Goal: Find specific page/section: Find specific page/section

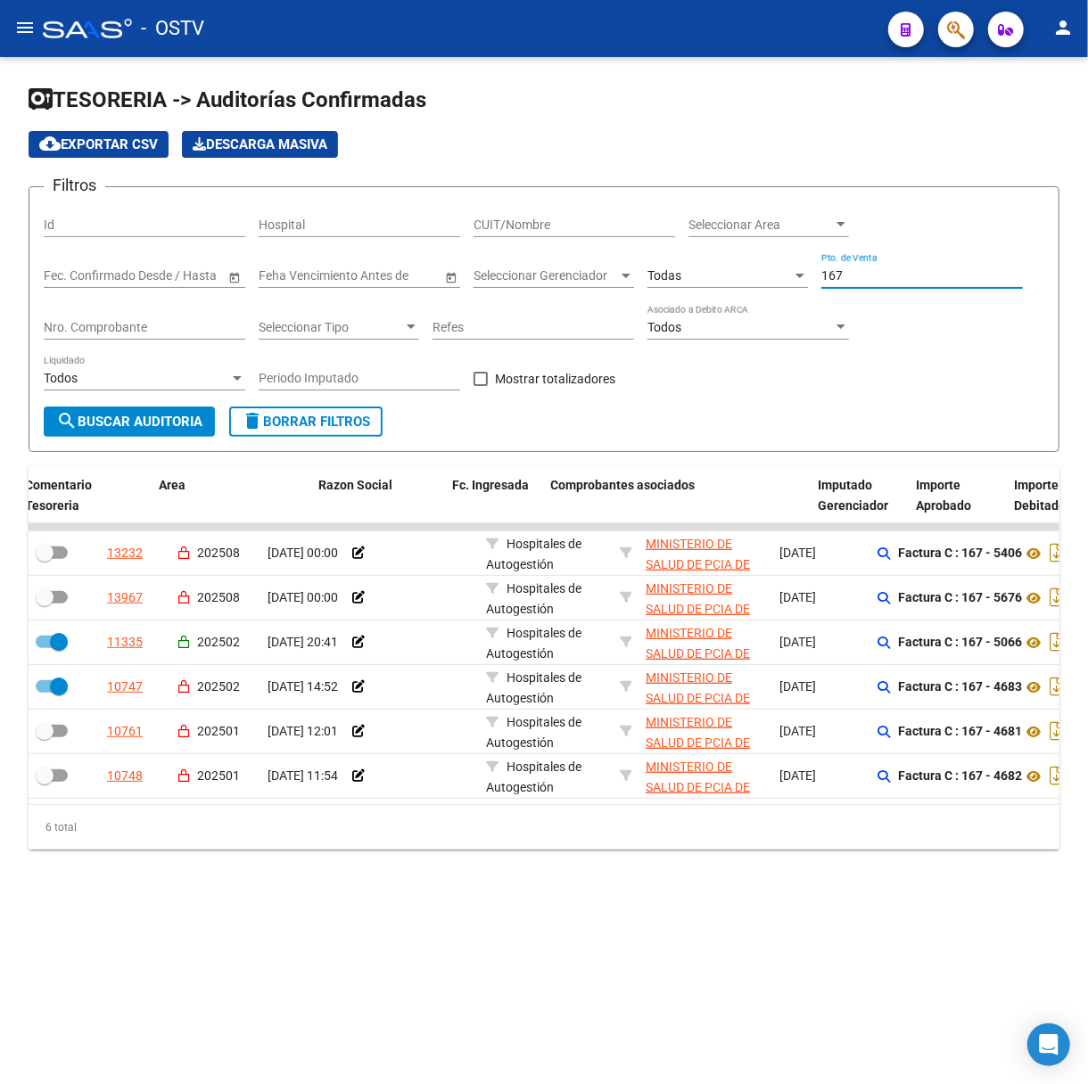
scroll to position [0, 326]
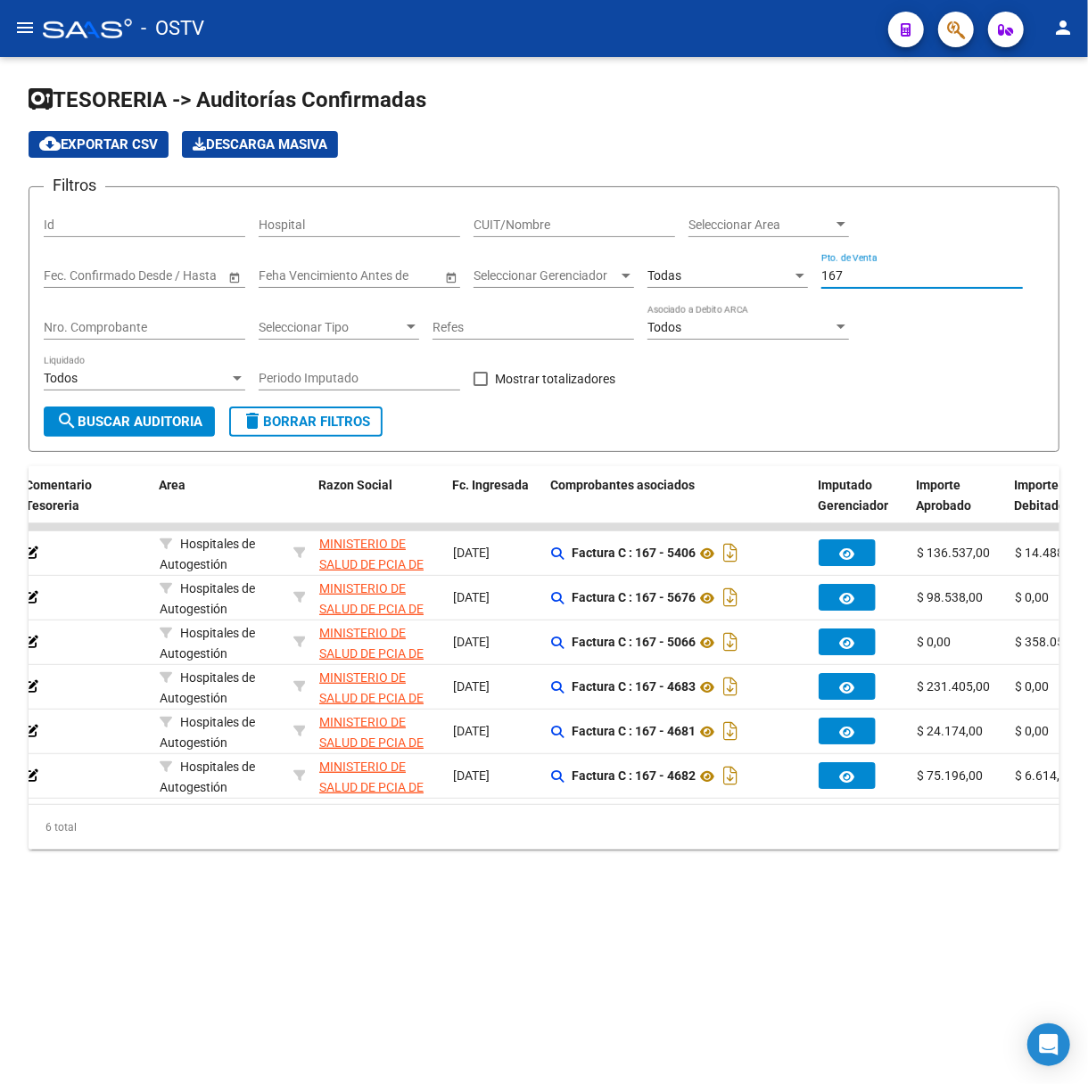
click at [35, 17] on mat-icon "menu" at bounding box center [24, 27] width 21 height 21
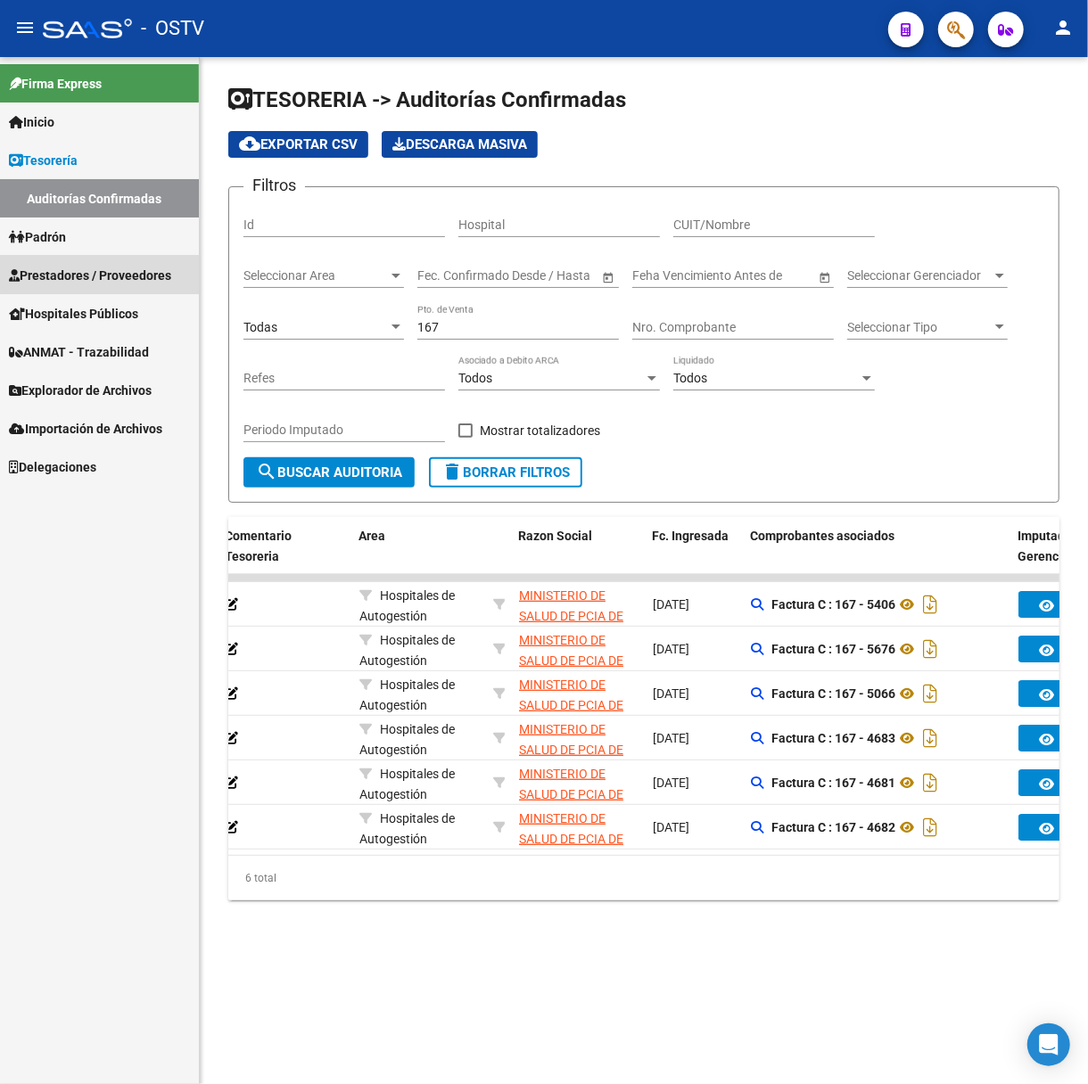
click at [107, 272] on span "Prestadores / Proveedores" at bounding box center [90, 276] width 162 height 20
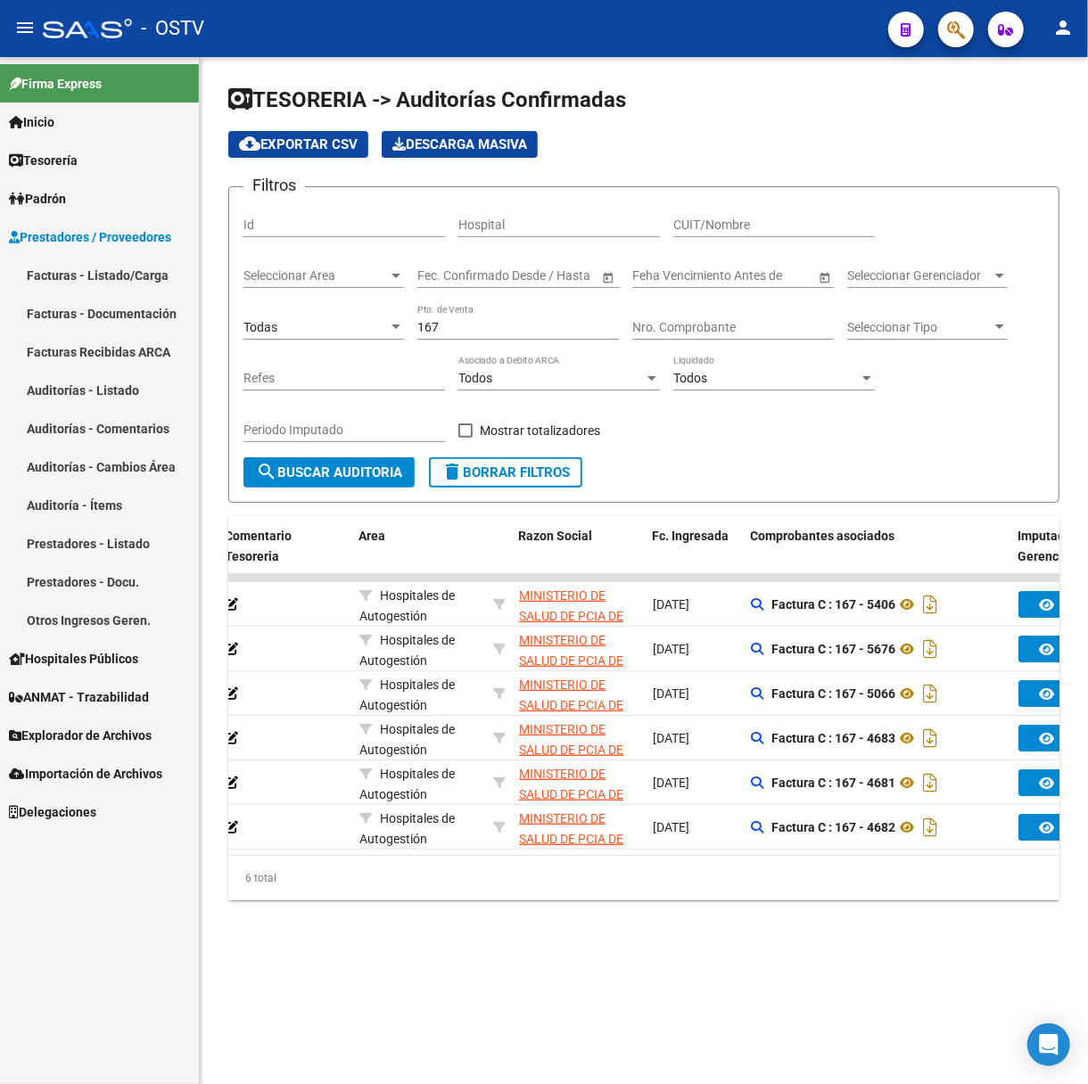
click at [133, 270] on link "Facturas - Listado/Carga" at bounding box center [99, 275] width 199 height 38
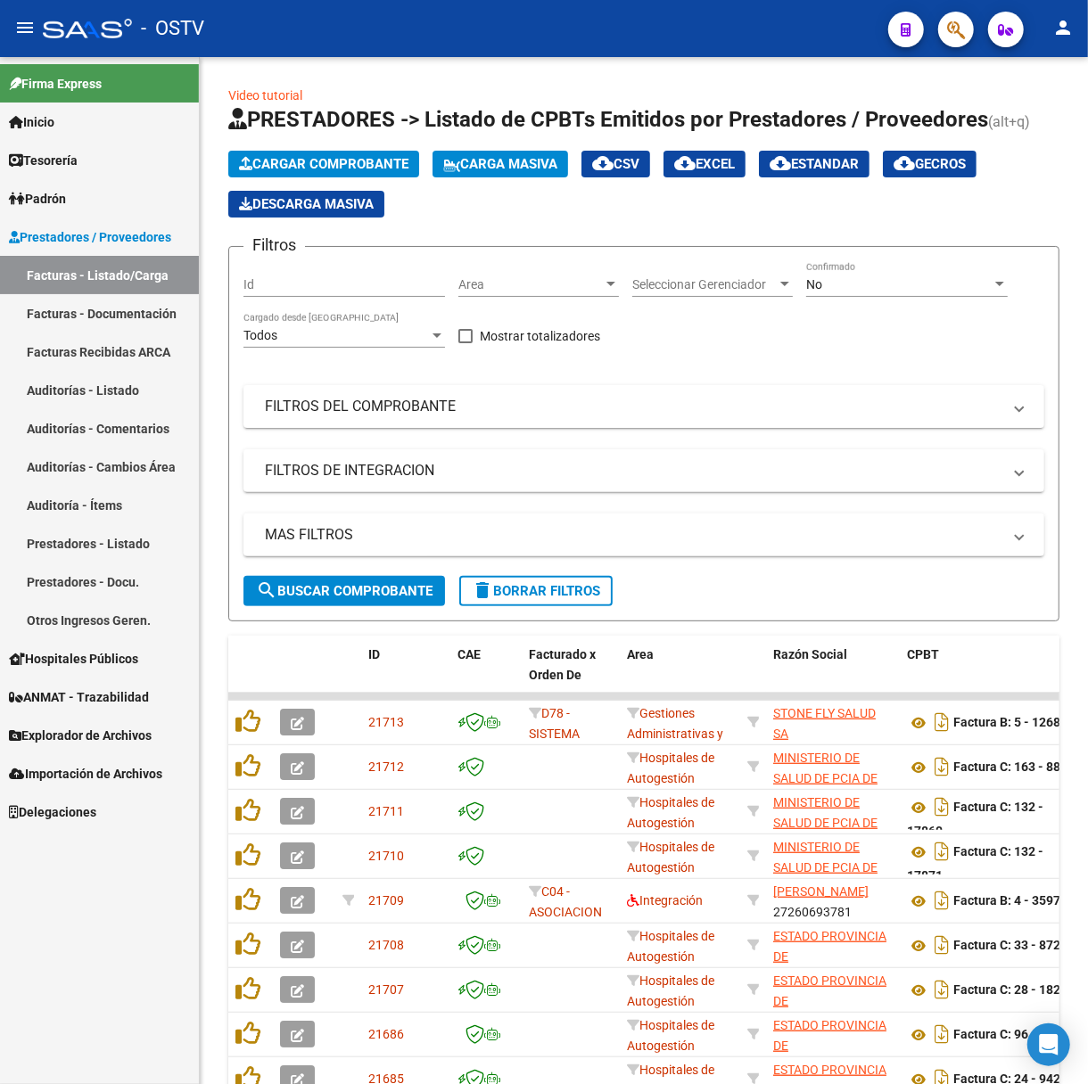
click at [11, 12] on mat-toolbar "menu - OSTV person" at bounding box center [544, 28] width 1088 height 57
click at [31, 20] on mat-icon "menu" at bounding box center [24, 27] width 21 height 21
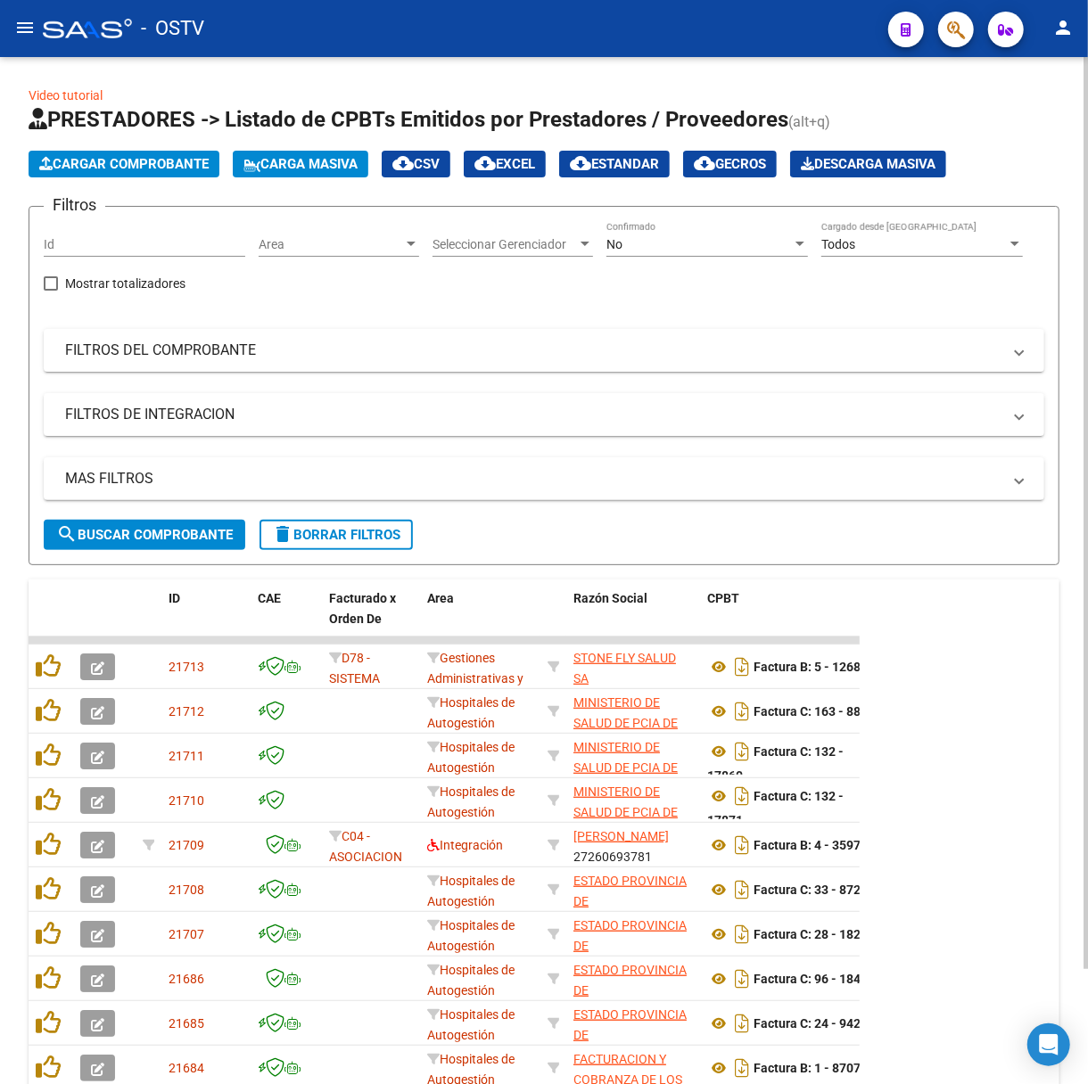
click at [729, 256] on div "No Confirmado" at bounding box center [707, 246] width 202 height 51
click at [730, 241] on div "No" at bounding box center [698, 244] width 185 height 15
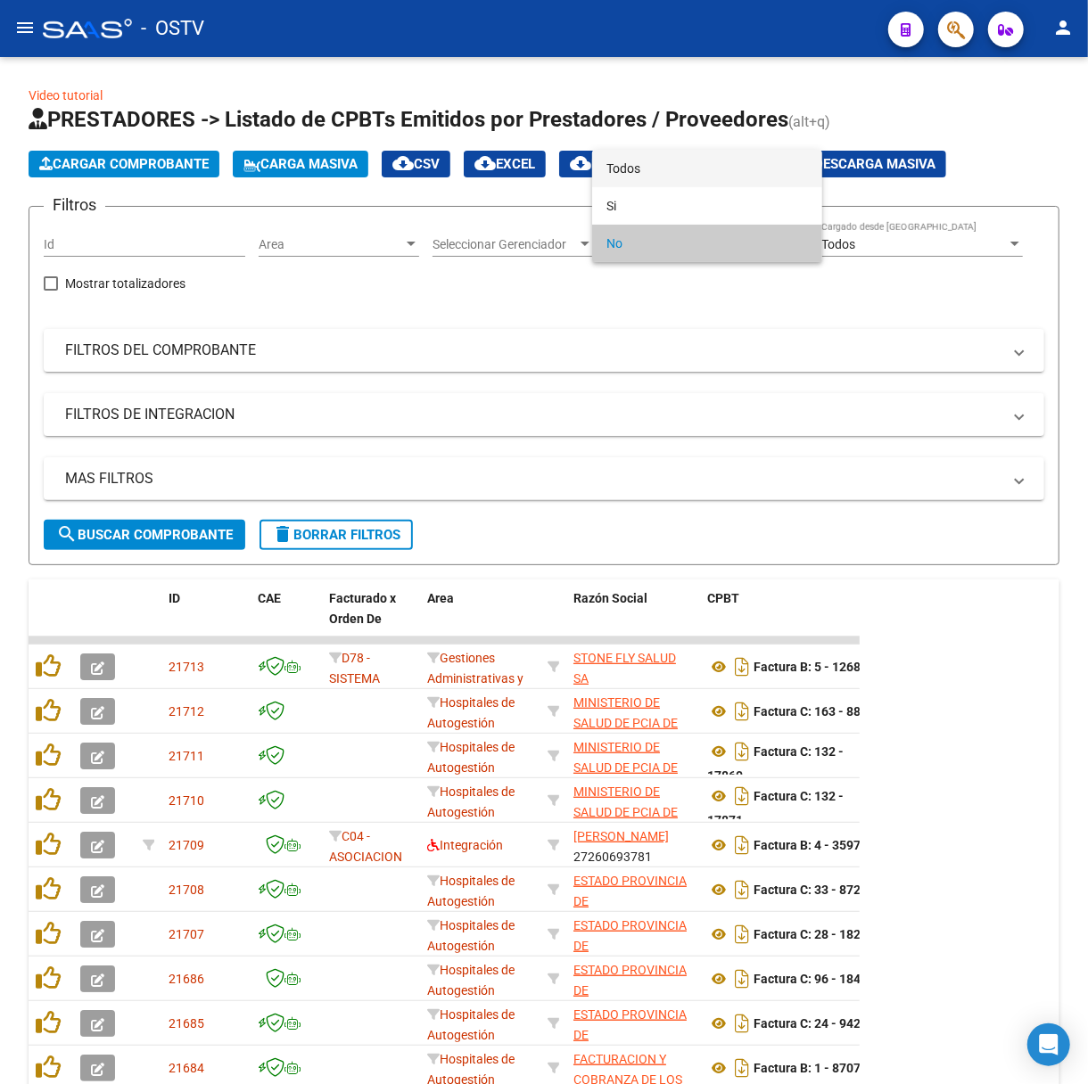
click at [721, 179] on span "Todos" at bounding box center [707, 168] width 202 height 37
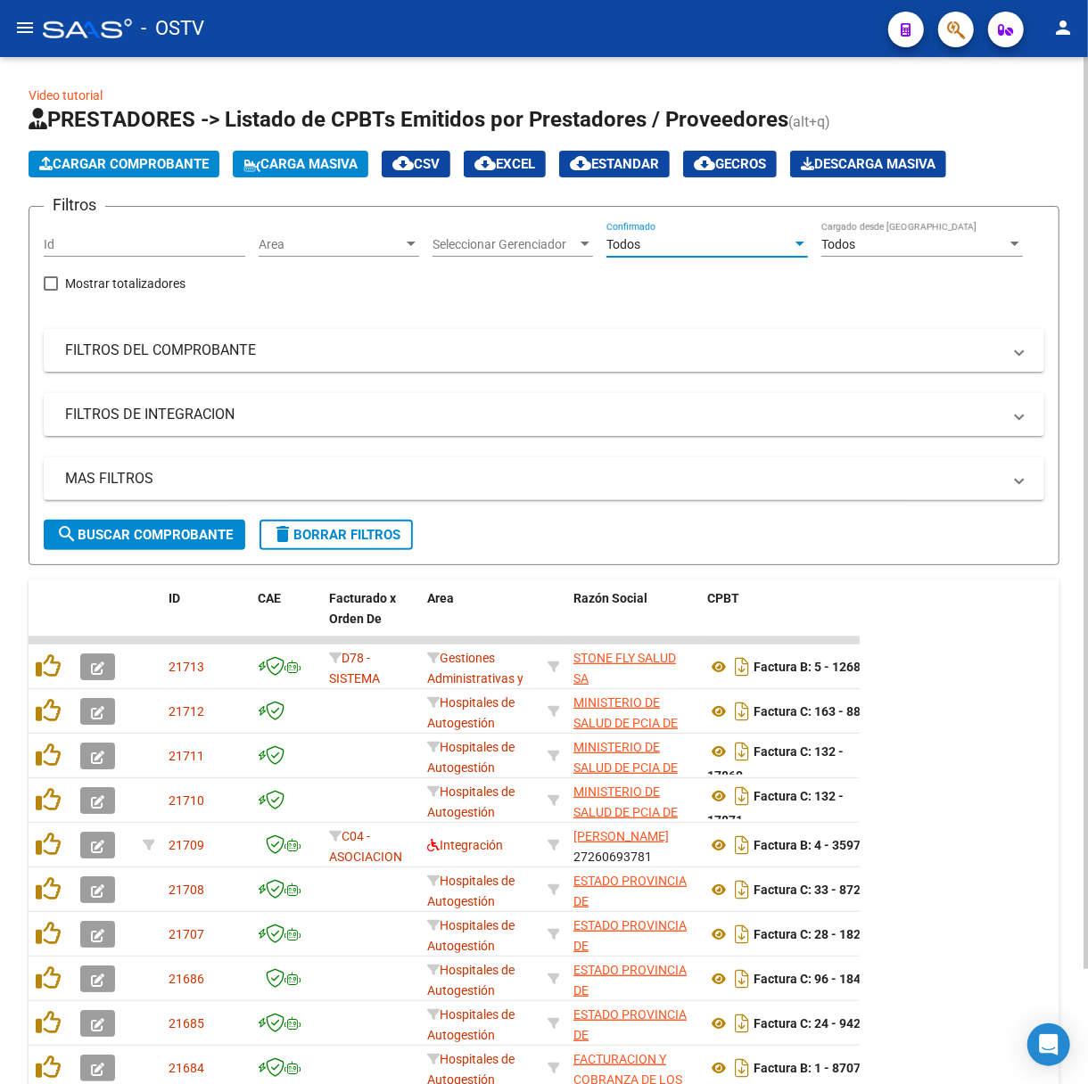
click at [216, 514] on div "MAS FILTROS Todos Con Doc. Respaldatoria Todos Con Trazabilidad Todos Asociado …" at bounding box center [544, 488] width 1001 height 62
click at [217, 521] on button "search Buscar Comprobante" at bounding box center [145, 535] width 202 height 30
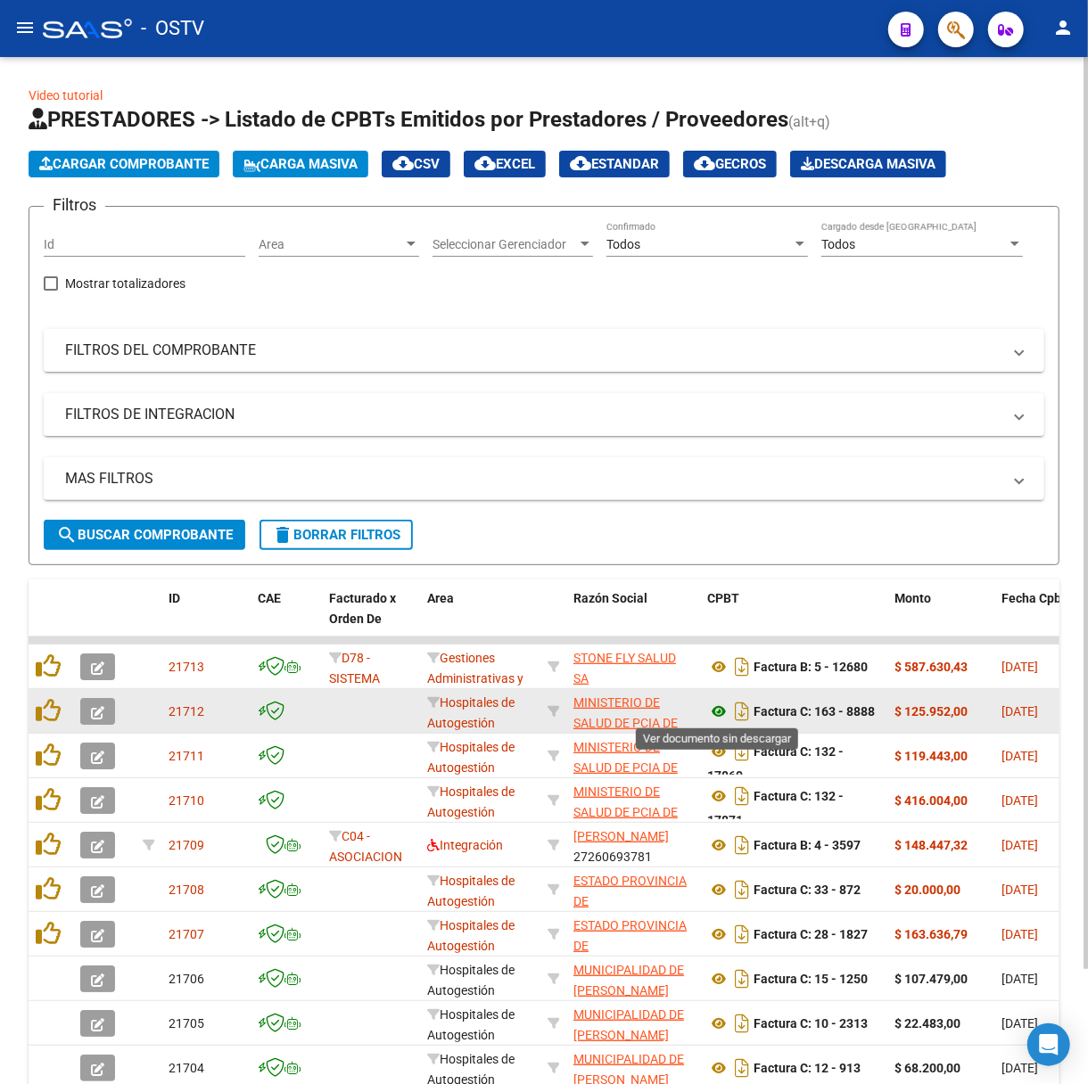
click at [712, 713] on icon at bounding box center [718, 711] width 23 height 21
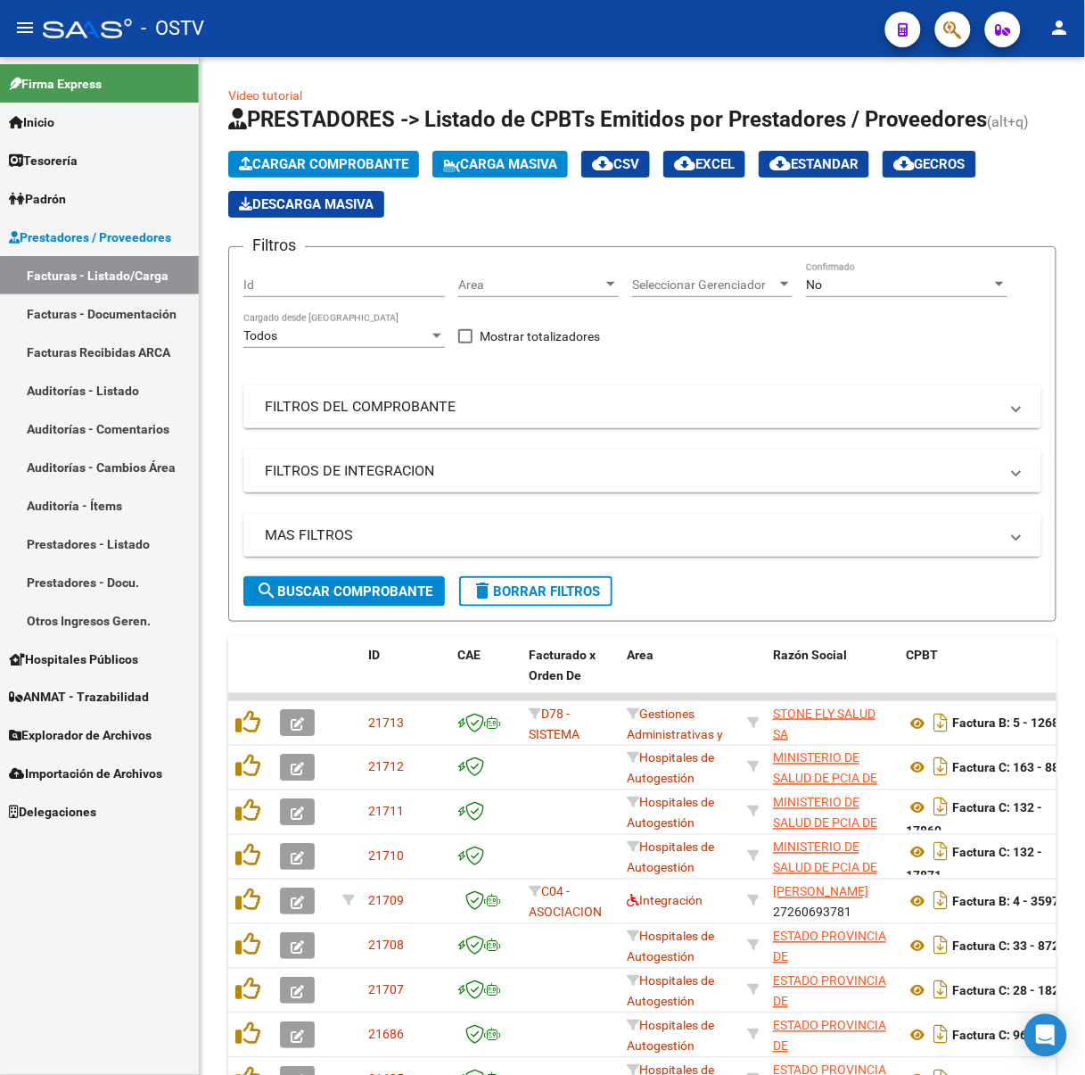
click at [29, 19] on mat-icon "menu" at bounding box center [24, 27] width 21 height 21
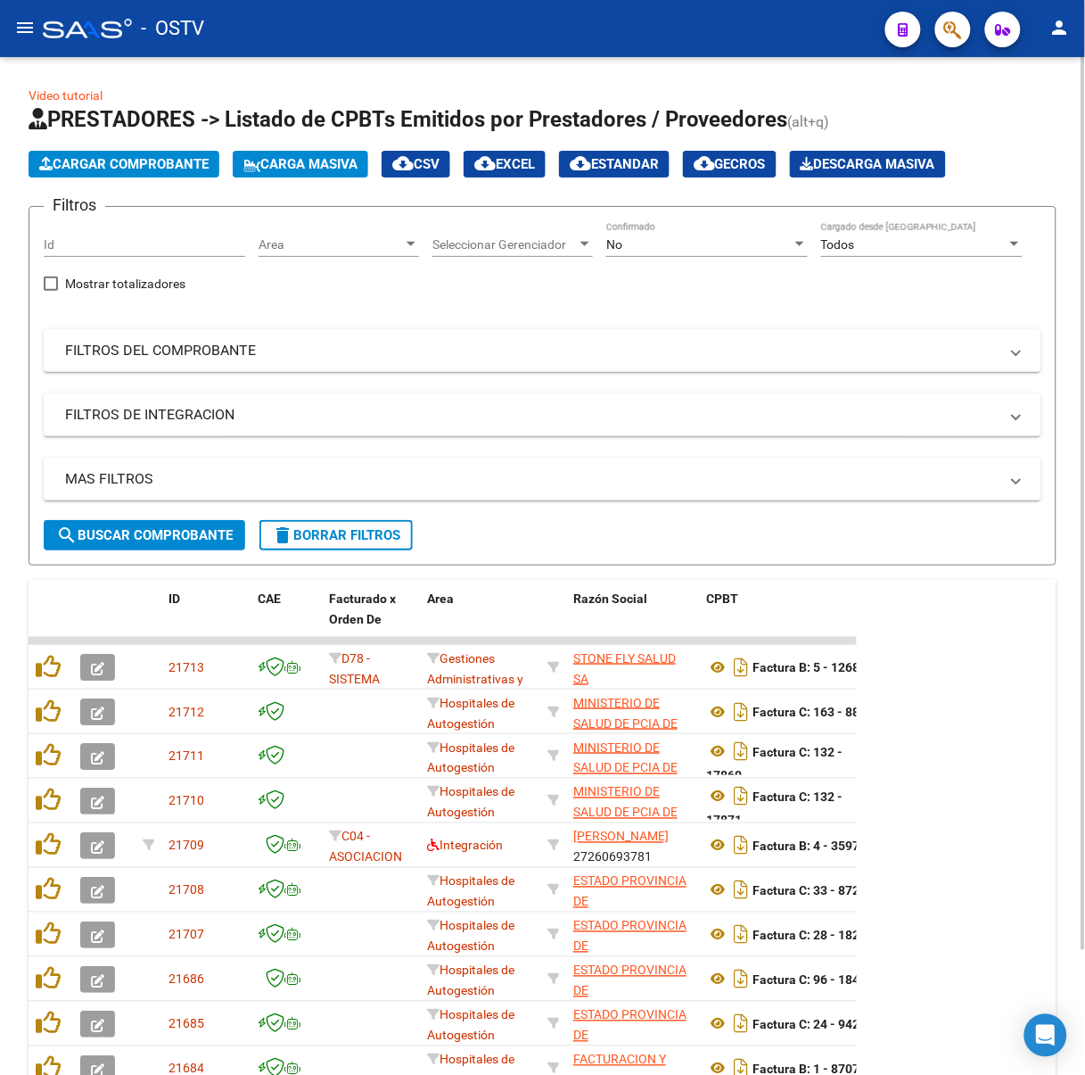
click at [739, 237] on div "No" at bounding box center [698, 244] width 185 height 15
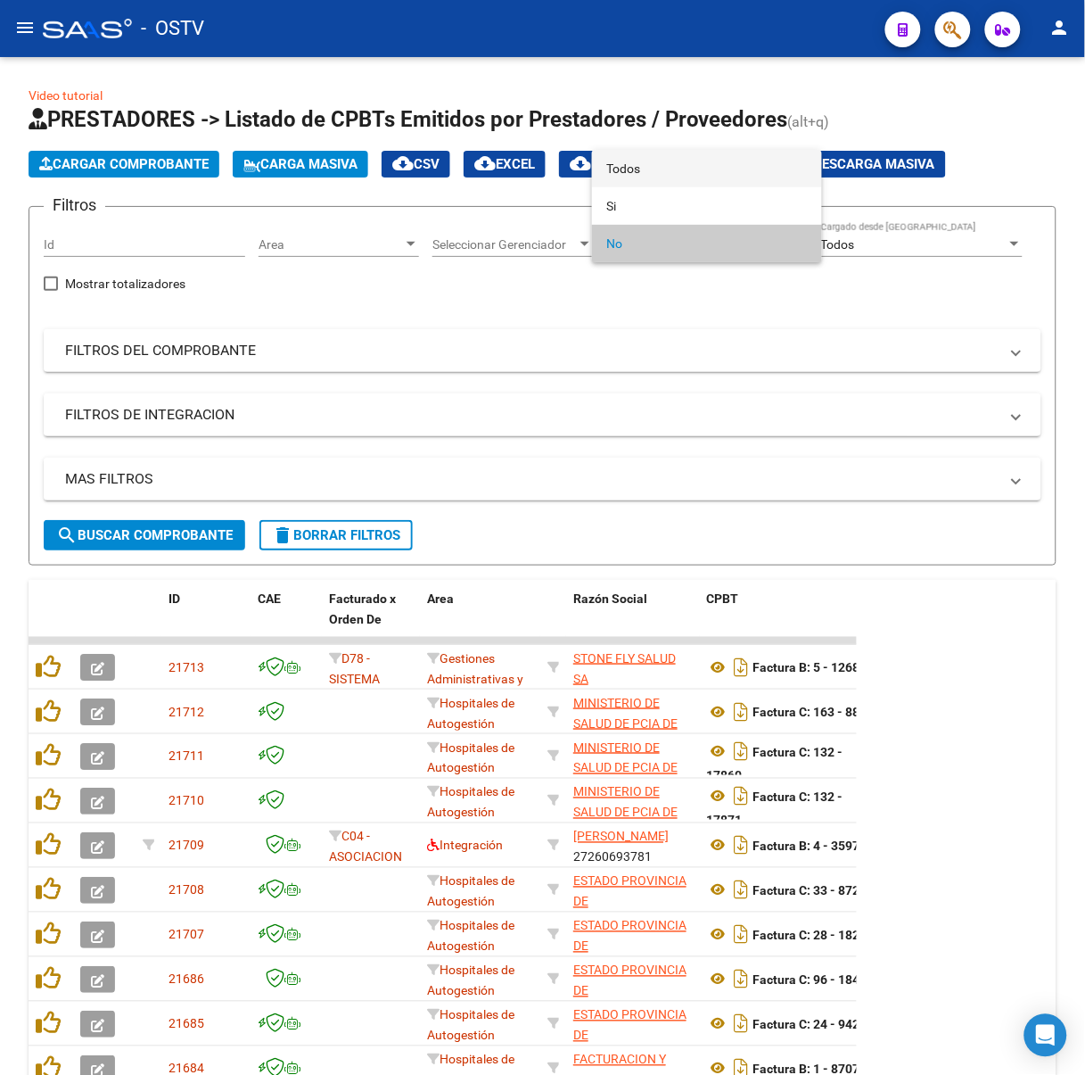
click at [708, 176] on span "Todos" at bounding box center [707, 168] width 202 height 37
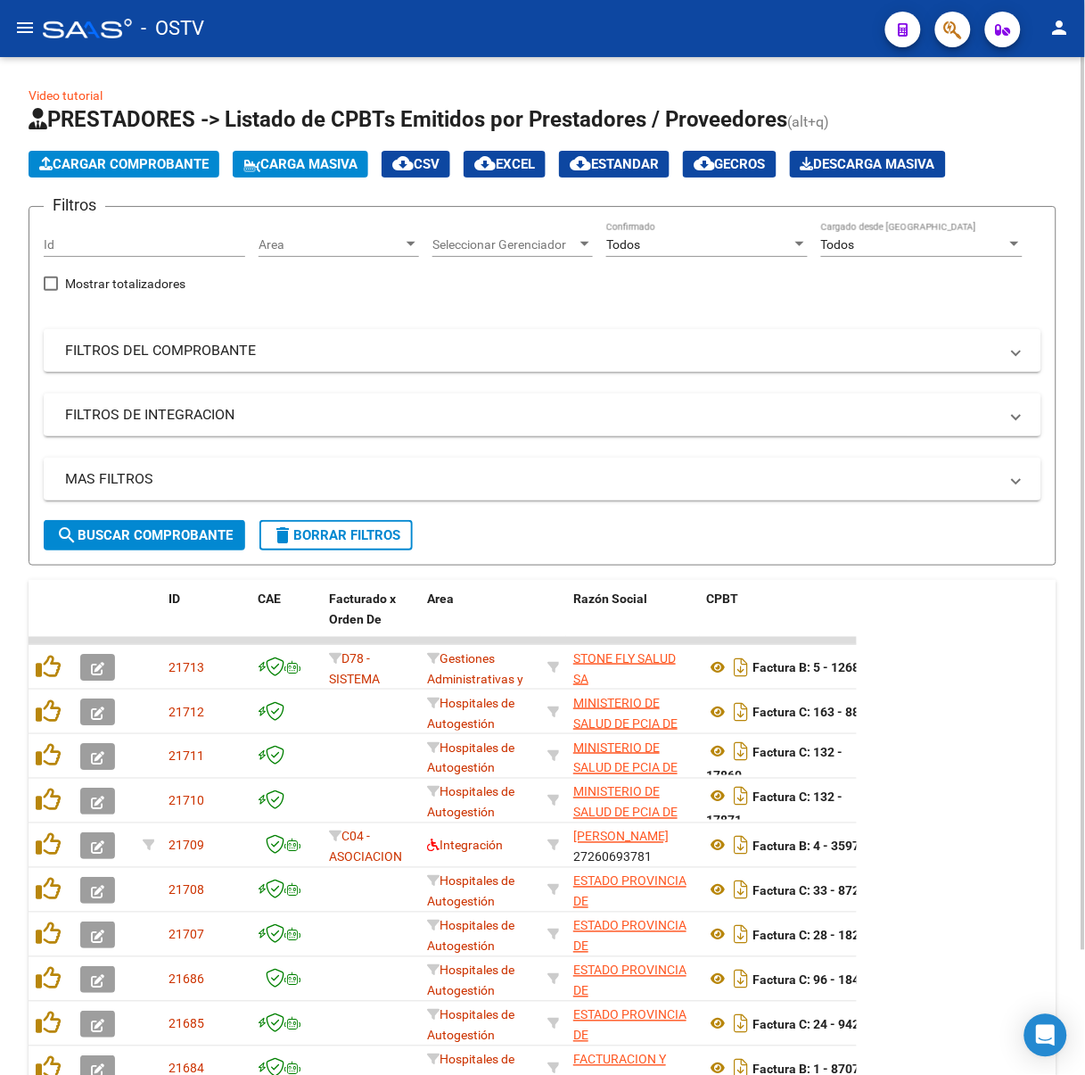
click at [119, 514] on div "MAS FILTROS Todos Con Doc. Respaldatoria Todos Con Trazabilidad Todos Asociado …" at bounding box center [543, 488] width 998 height 62
click at [119, 520] on button "search Buscar Comprobante" at bounding box center [145, 535] width 202 height 30
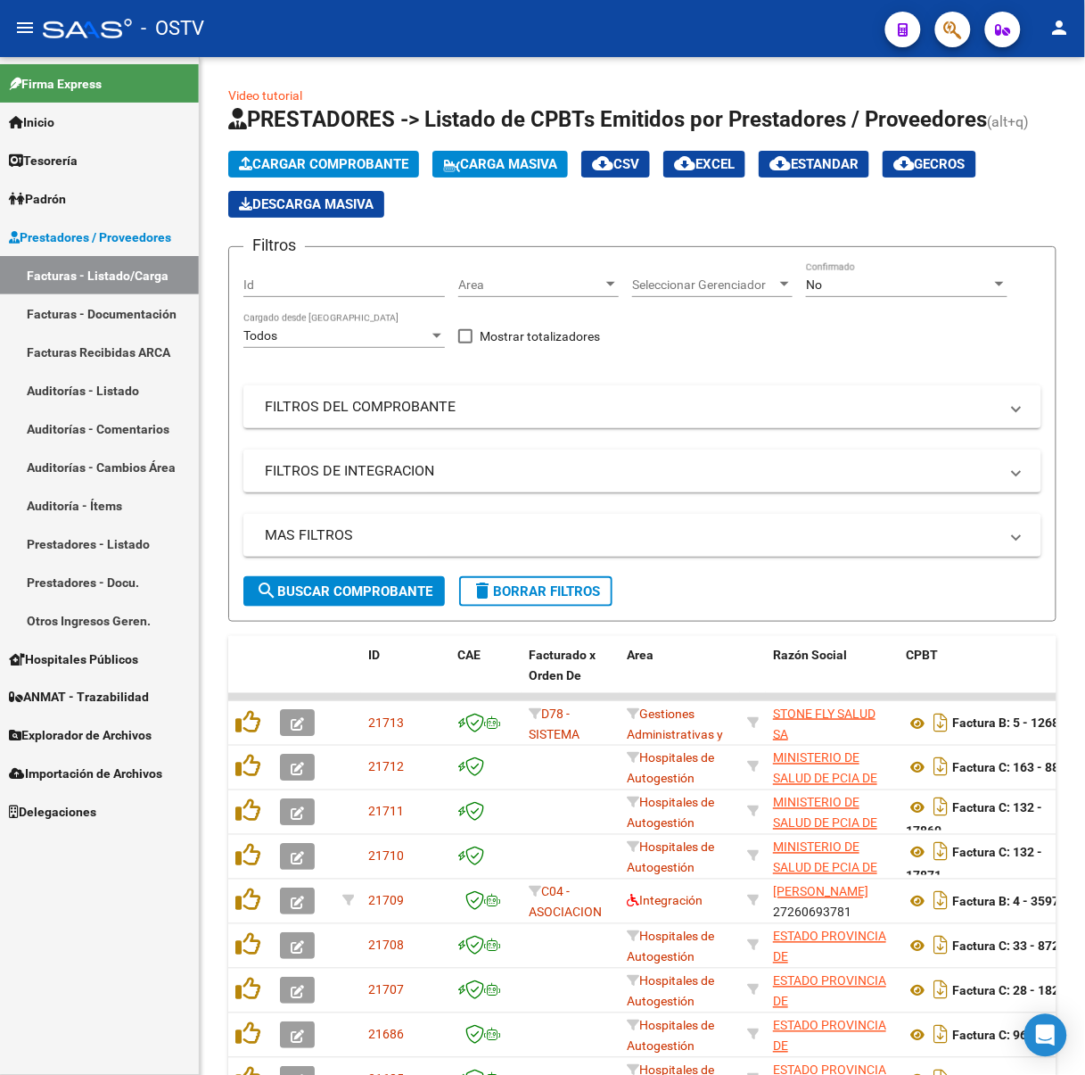
click at [30, 28] on mat-icon "menu" at bounding box center [24, 27] width 21 height 21
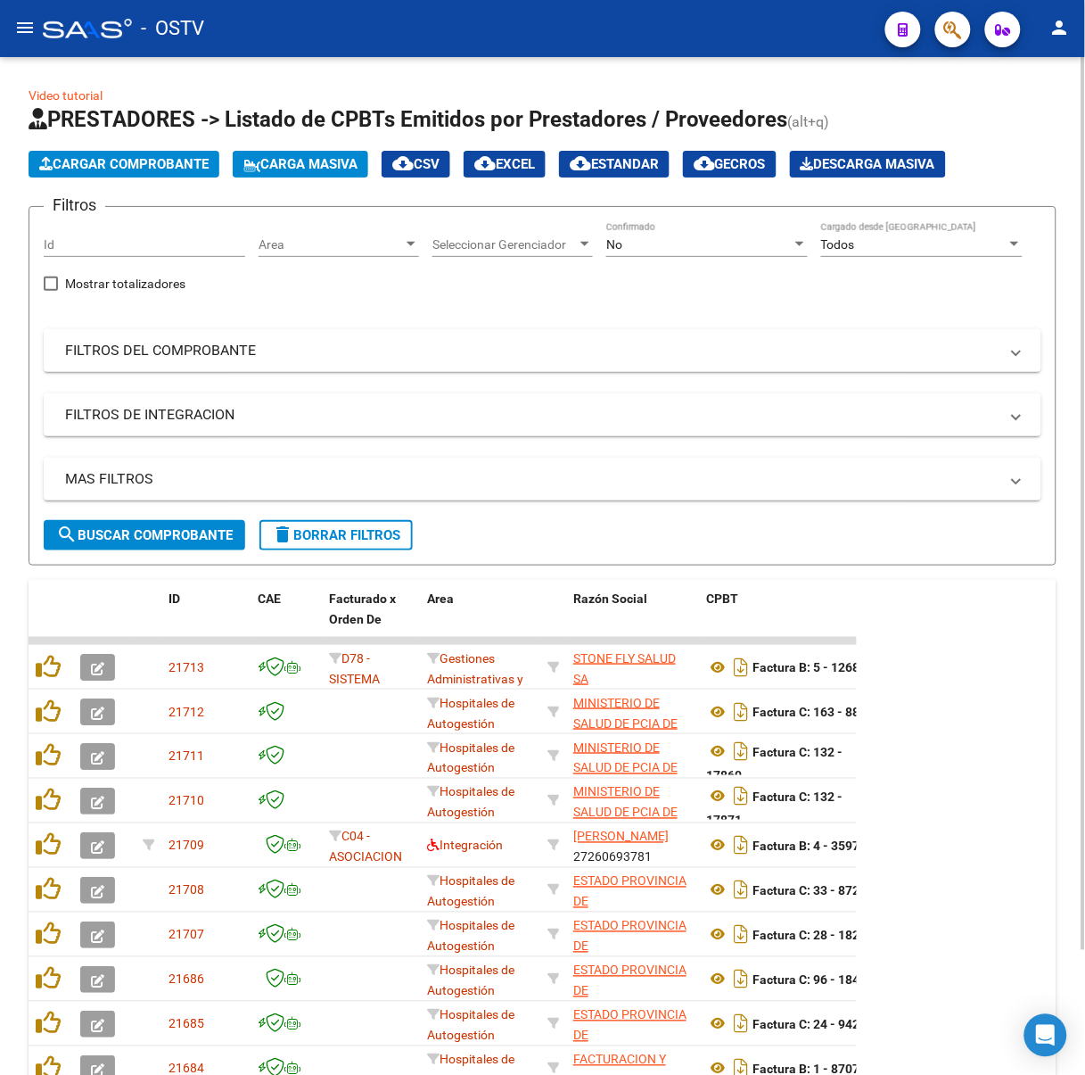
click at [714, 70] on div "Video tutorial PRESTADORES -> Listado de CPBTs Emitidos por Prestadores / Prove…" at bounding box center [542, 627] width 1085 height 1141
click at [681, 227] on div "No Confirmado" at bounding box center [707, 239] width 202 height 36
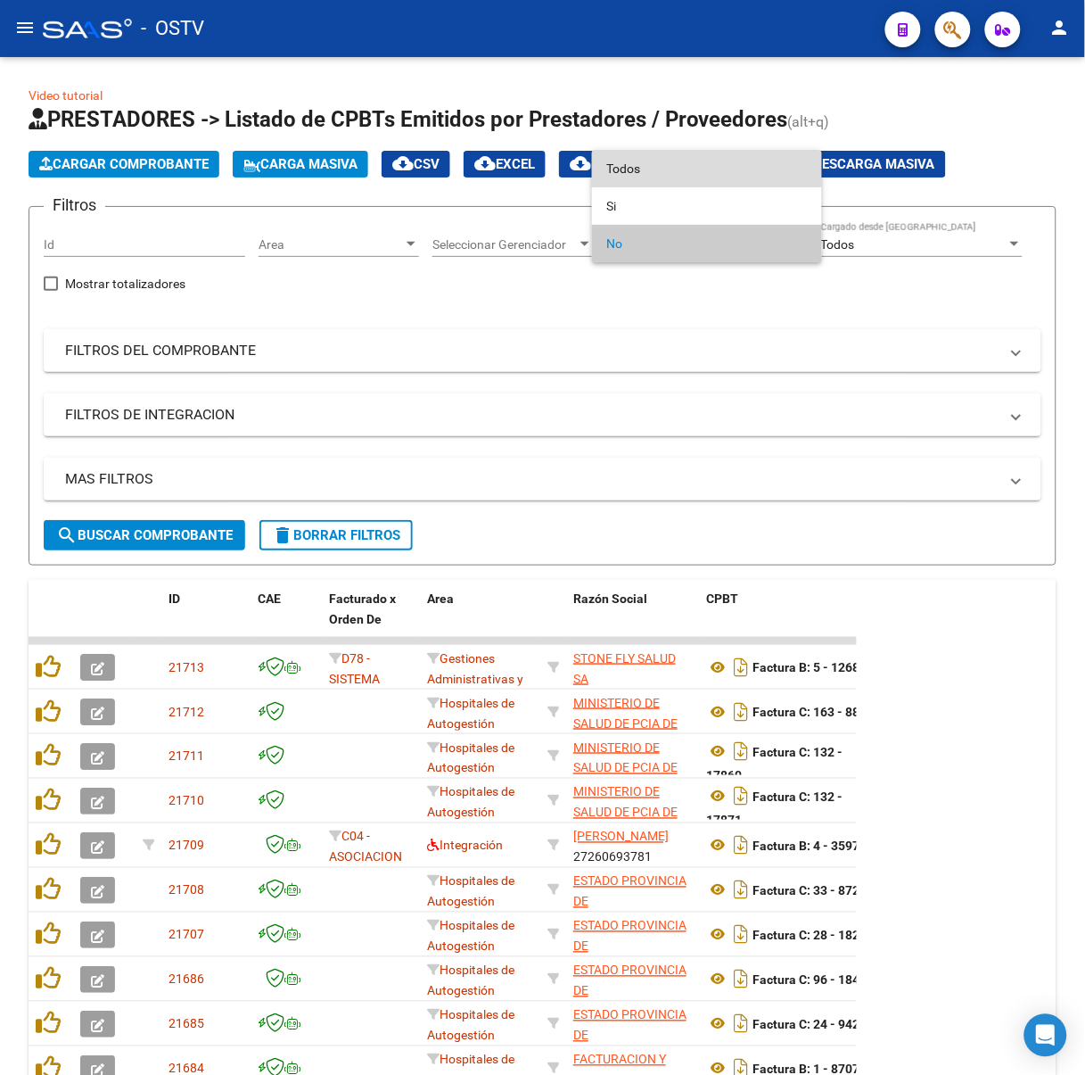
click at [657, 172] on span "Todos" at bounding box center [707, 168] width 202 height 37
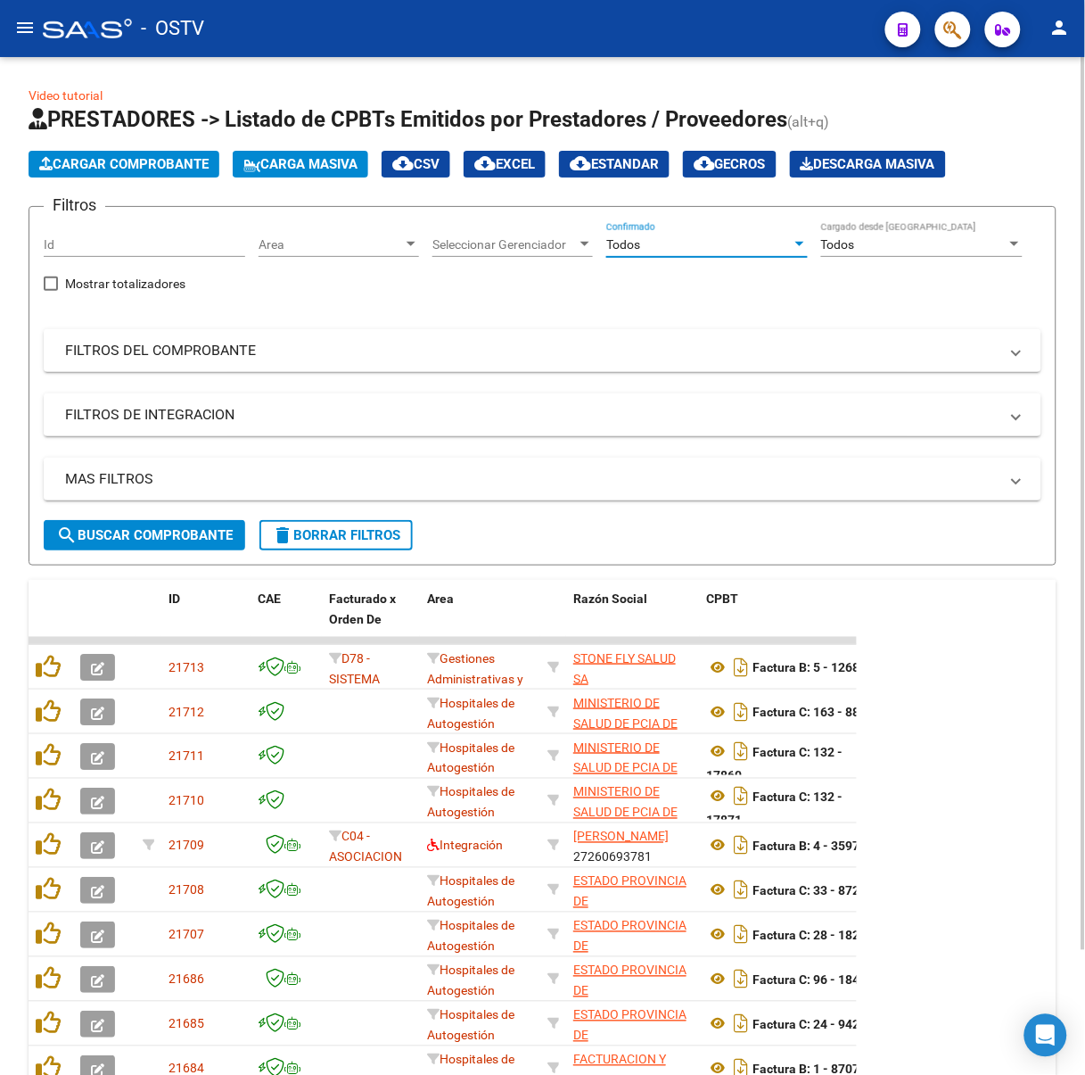
click at [140, 516] on div "MAS FILTROS Todos Con Doc. Respaldatoria Todos Con Trazabilidad Todos Asociado …" at bounding box center [543, 488] width 998 height 62
click at [141, 520] on button "search Buscar Comprobante" at bounding box center [145, 535] width 202 height 30
